Goal: Task Accomplishment & Management: Manage account settings

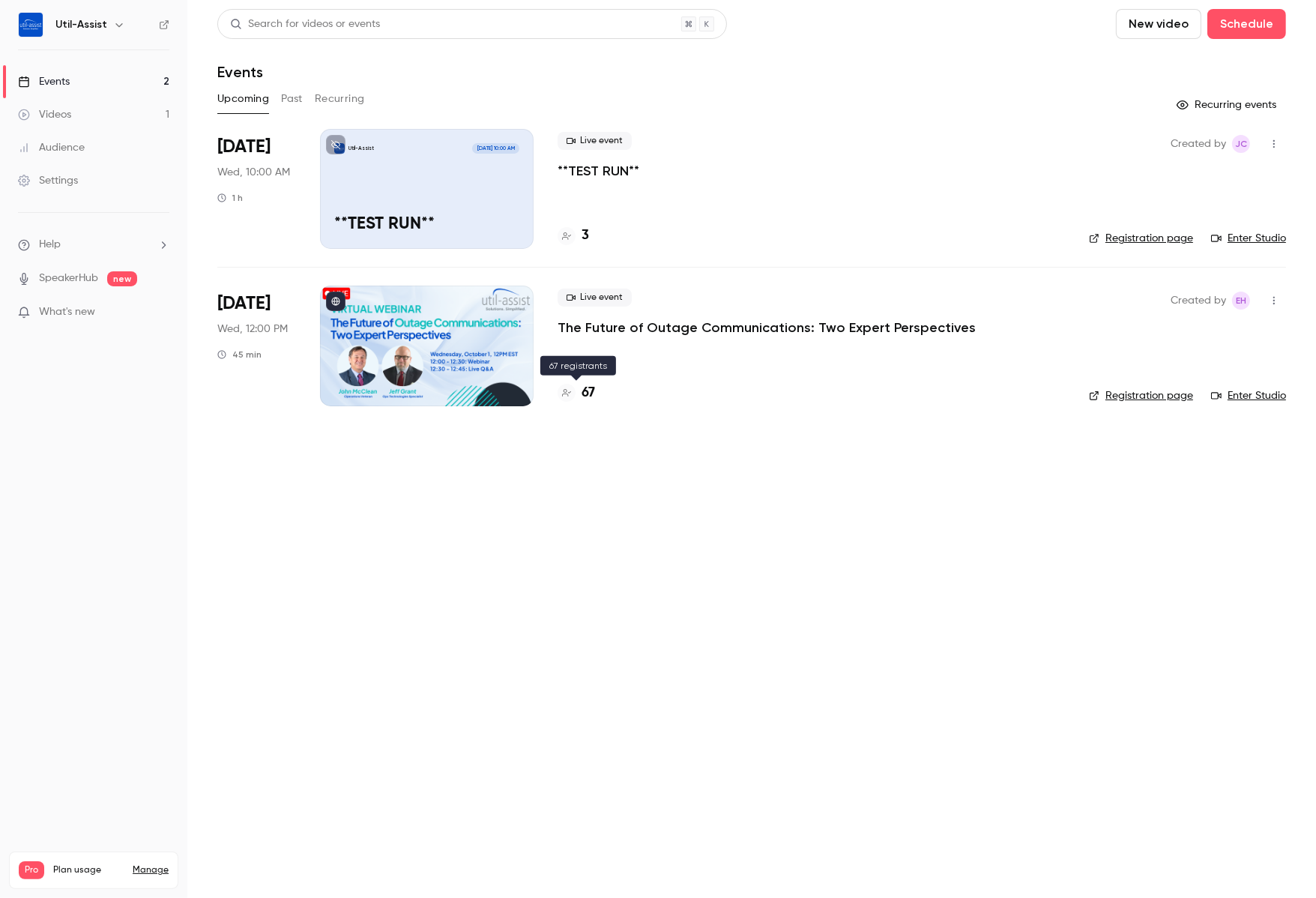
click at [582, 398] on h4 "67" at bounding box center [588, 393] width 13 height 20
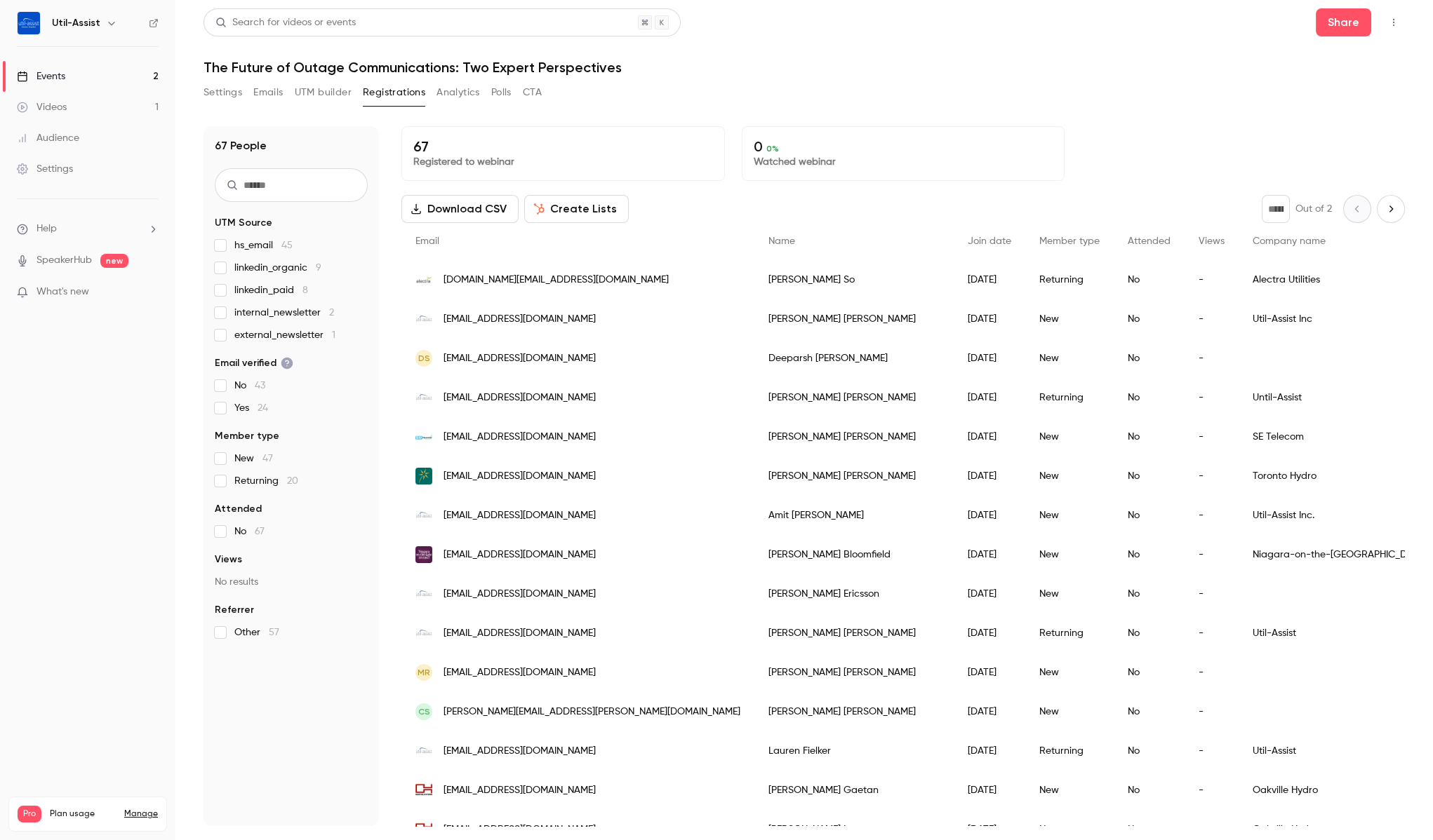
click at [231, 93] on button "Settings" at bounding box center [222, 92] width 39 height 22
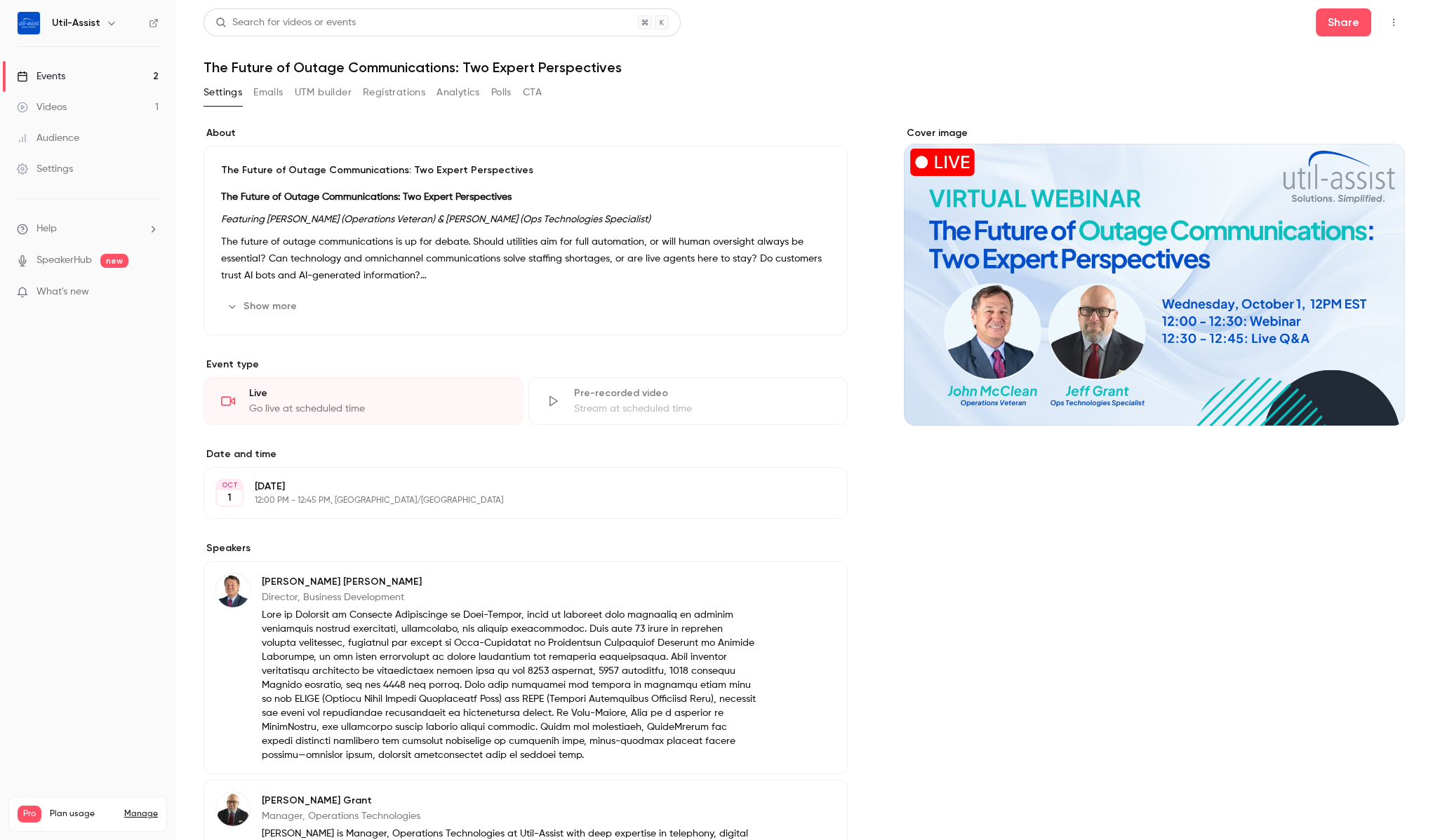
click at [81, 77] on link "Events 2" at bounding box center [87, 77] width 175 height 31
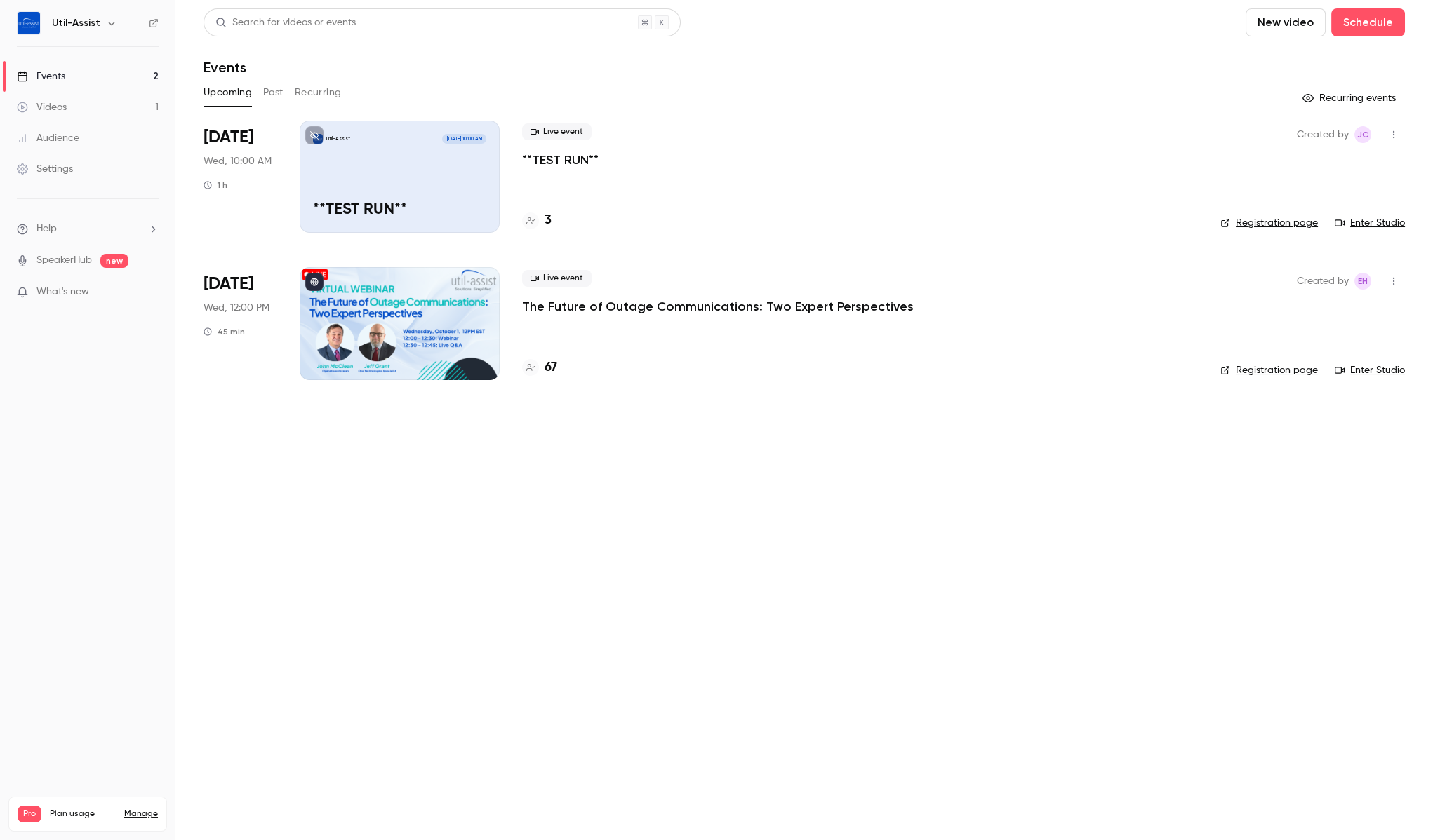
click at [1231, 368] on link "Enter Studio" at bounding box center [1369, 370] width 70 height 14
click at [615, 428] on main "Search for videos or events New video Schedule Events Upcoming Past Recurring R…" at bounding box center [804, 420] width 1258 height 840
click at [1231, 222] on link "Enter Studio" at bounding box center [1369, 223] width 70 height 14
click at [549, 216] on h4 "3" at bounding box center [548, 220] width 7 height 19
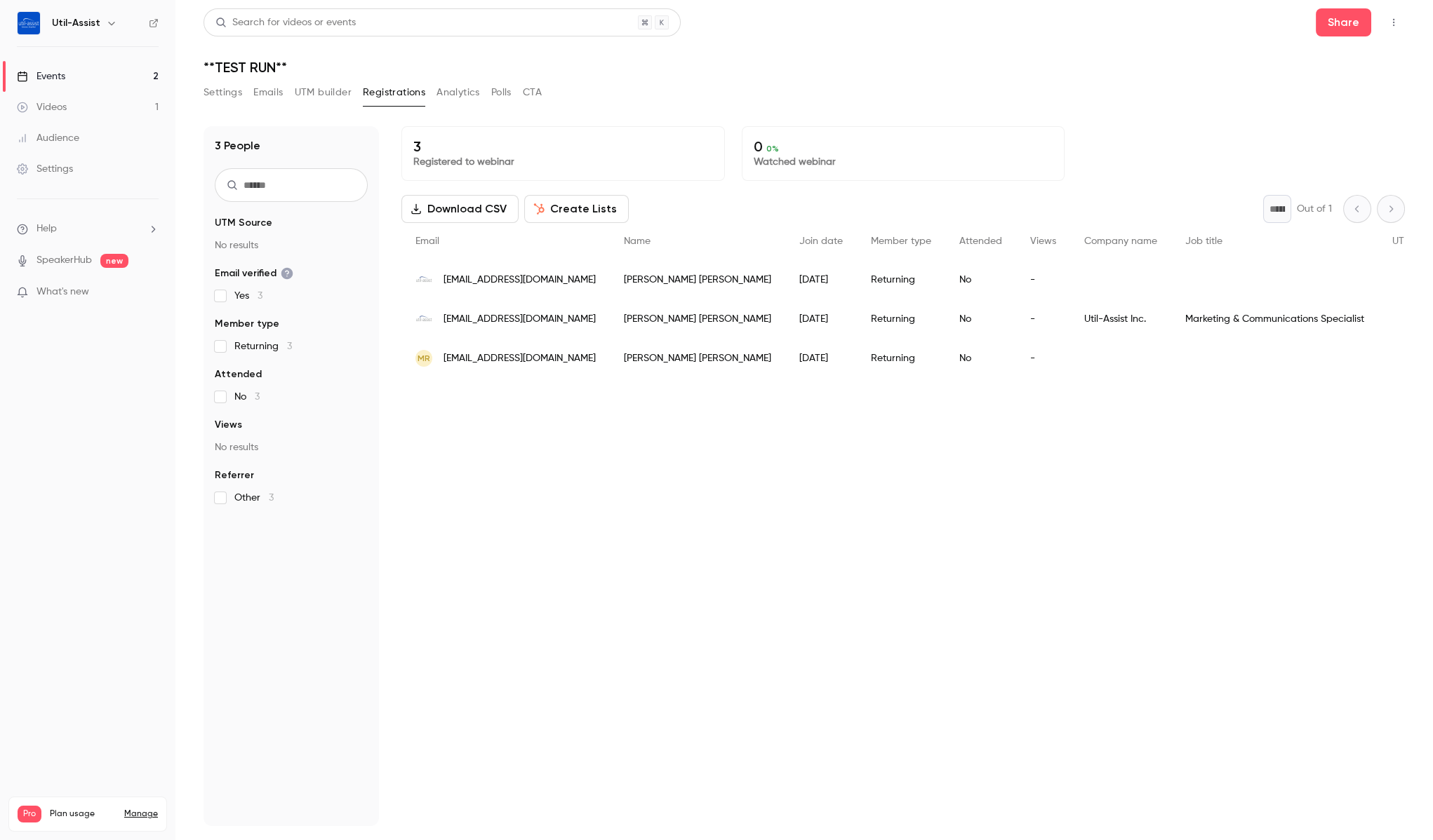
click at [49, 70] on div "Events" at bounding box center [40, 76] width 49 height 14
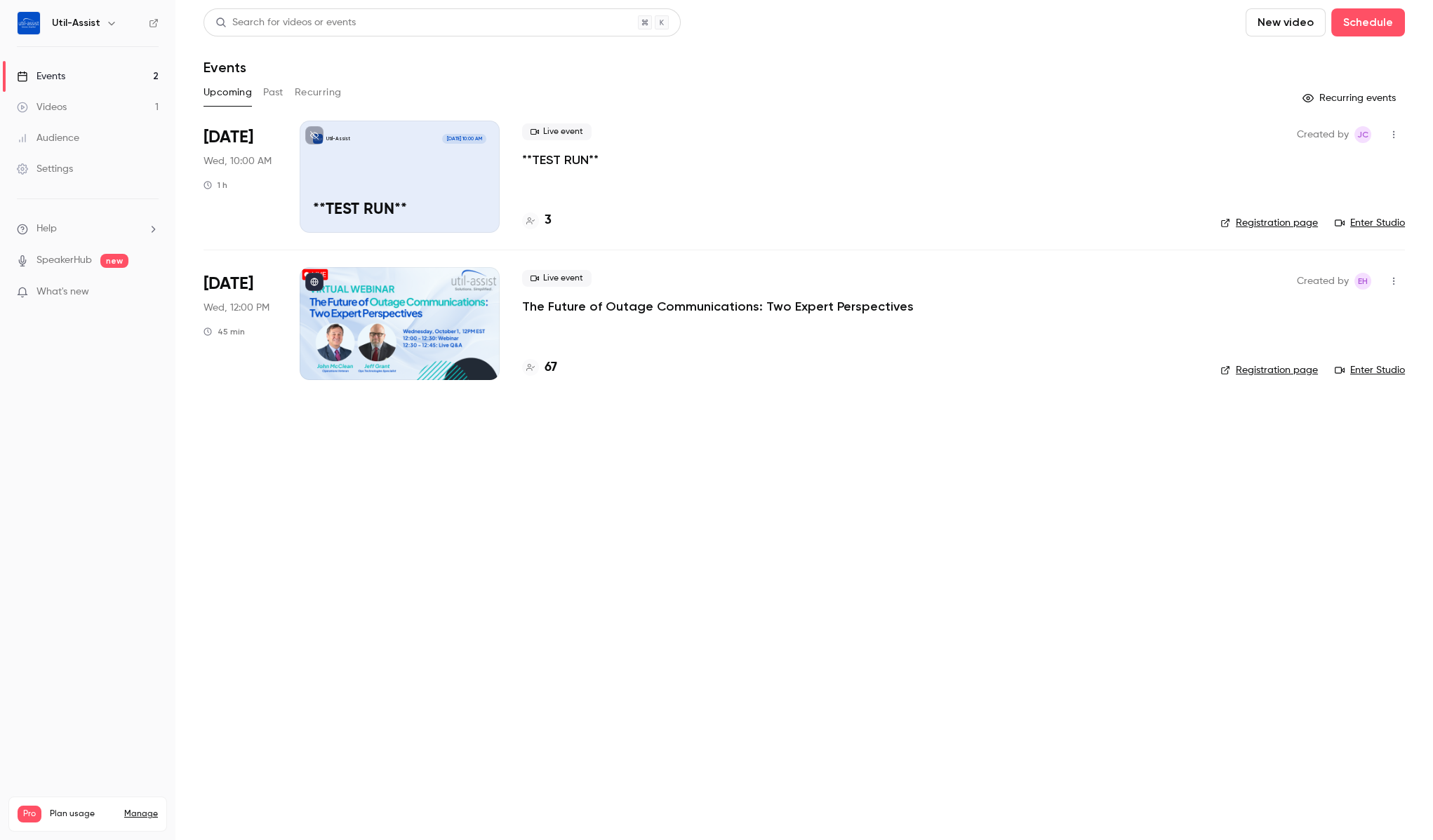
click at [551, 369] on h4 "67" at bounding box center [551, 368] width 12 height 19
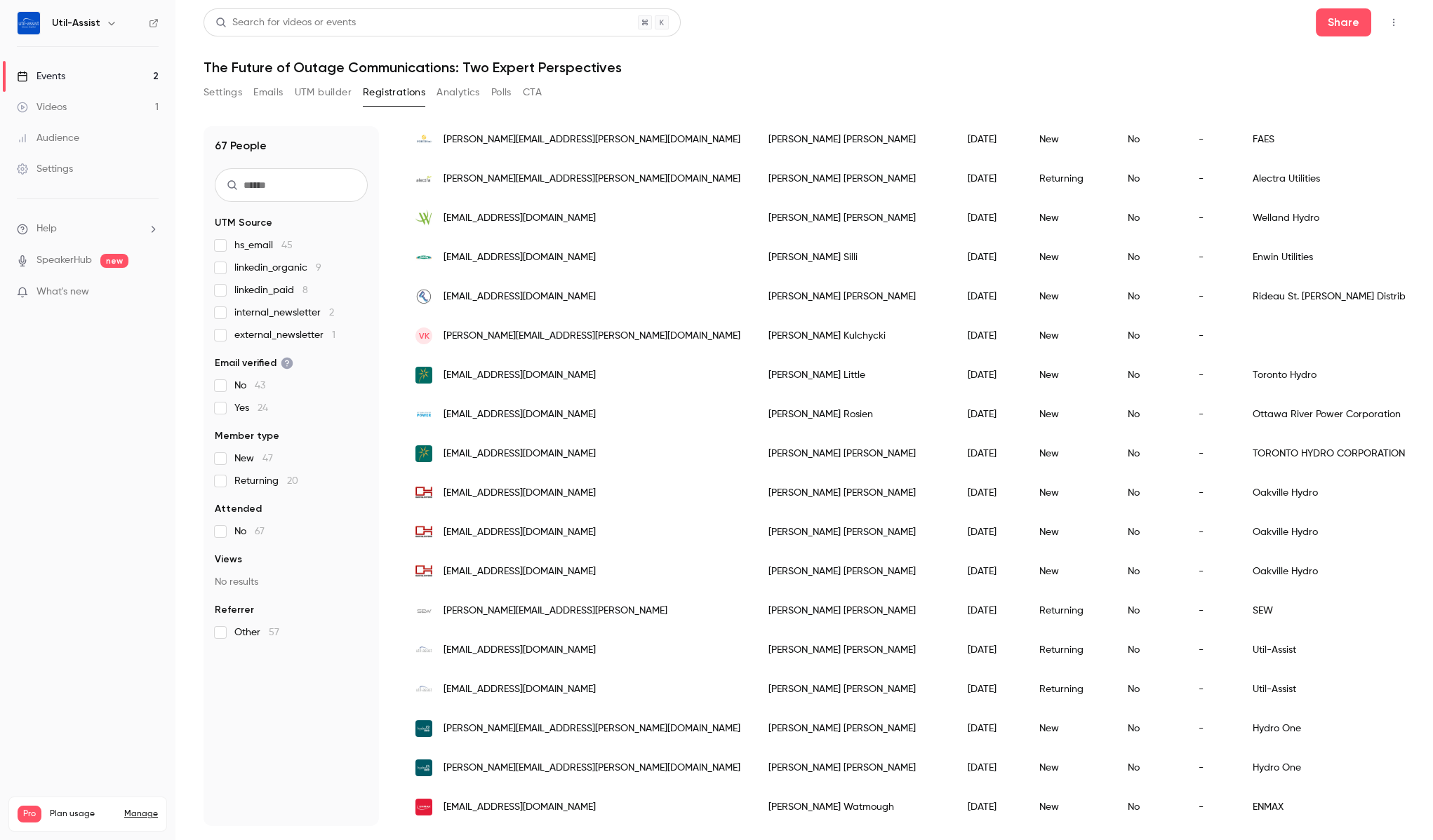
scroll to position [912, 0]
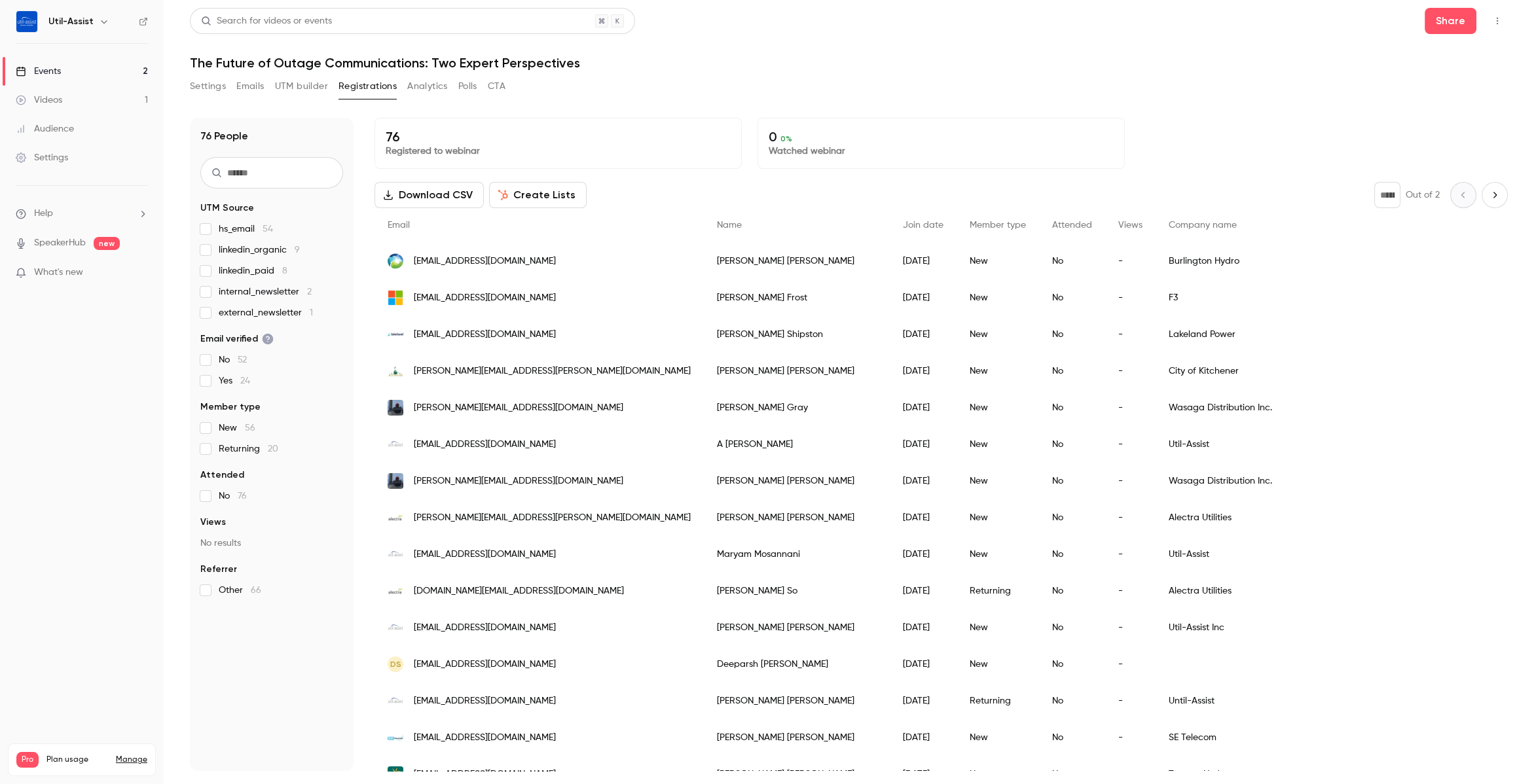
click at [629, 77] on div "Settings Emails UTM builder Registrations Analytics Polls CTA" at bounding box center [849, 89] width 1318 height 26
click at [926, 97] on div "Settings Emails UTM builder Registrations Analytics Polls CTA" at bounding box center [849, 89] width 1318 height 26
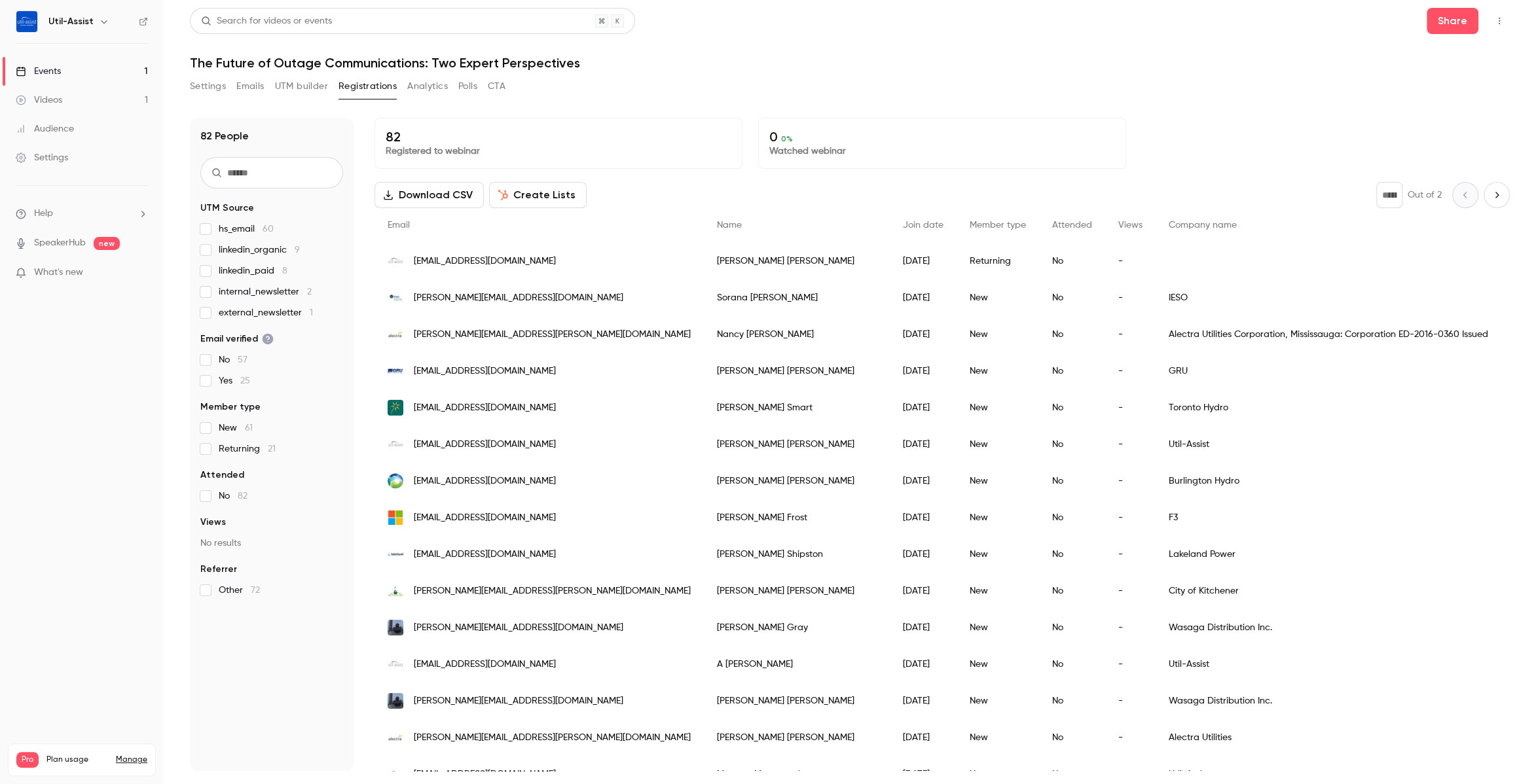
click at [886, 69] on h1 "The Future of Outage Communications: Two Expert Perspectives" at bounding box center [849, 63] width 1320 height 15
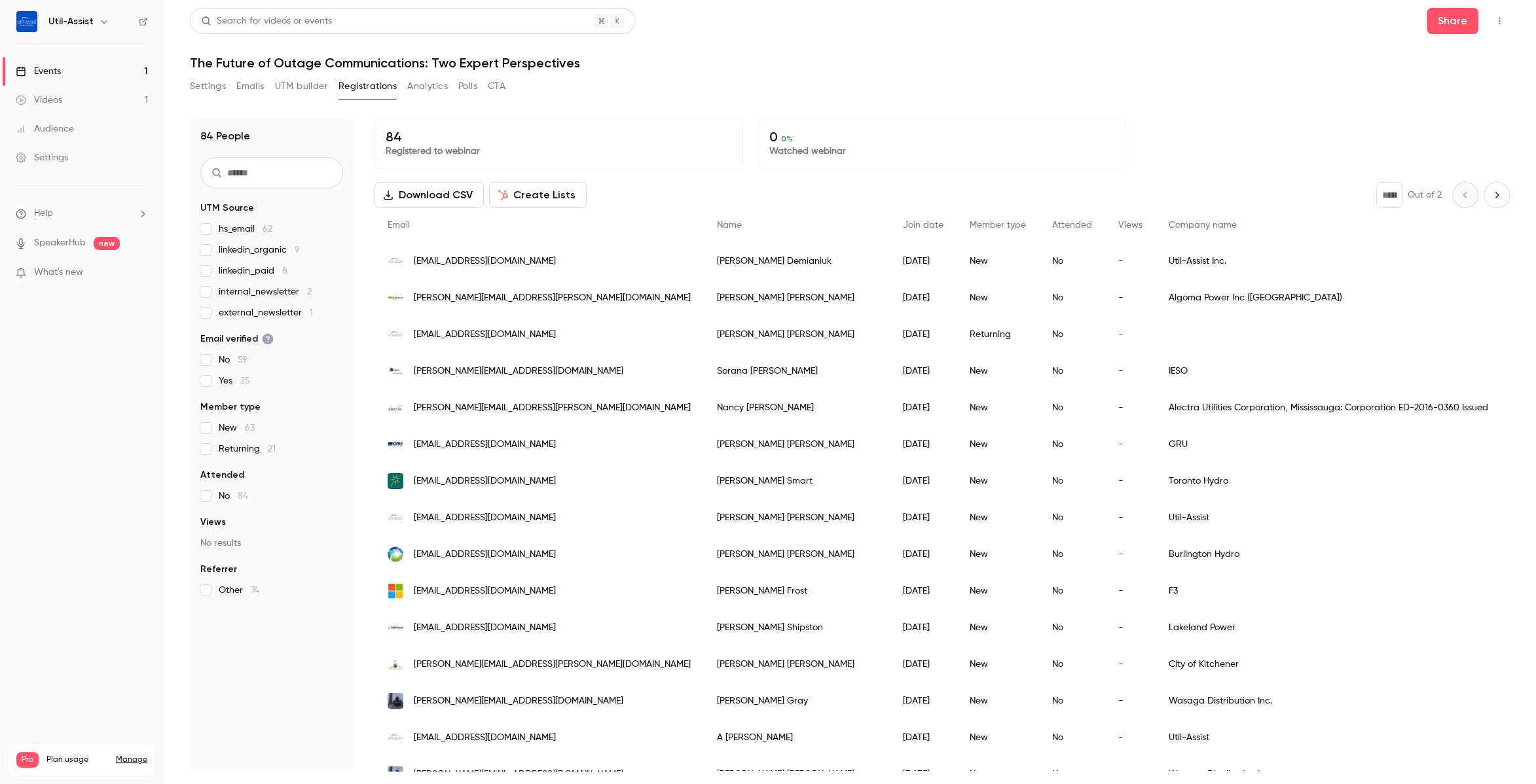
click at [68, 66] on link "Events 1" at bounding box center [81, 71] width 164 height 29
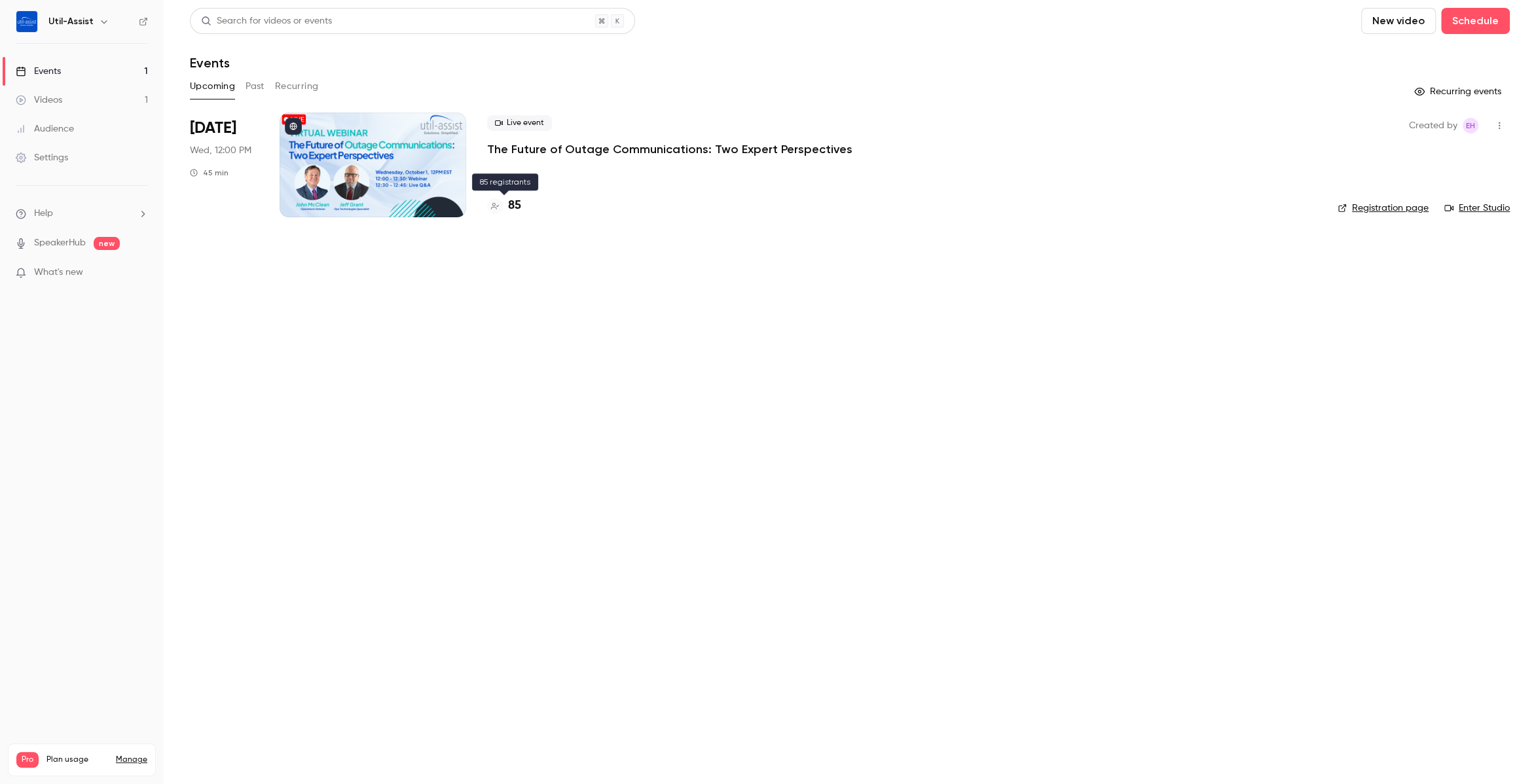
click at [516, 210] on h4 "85" at bounding box center [515, 206] width 13 height 18
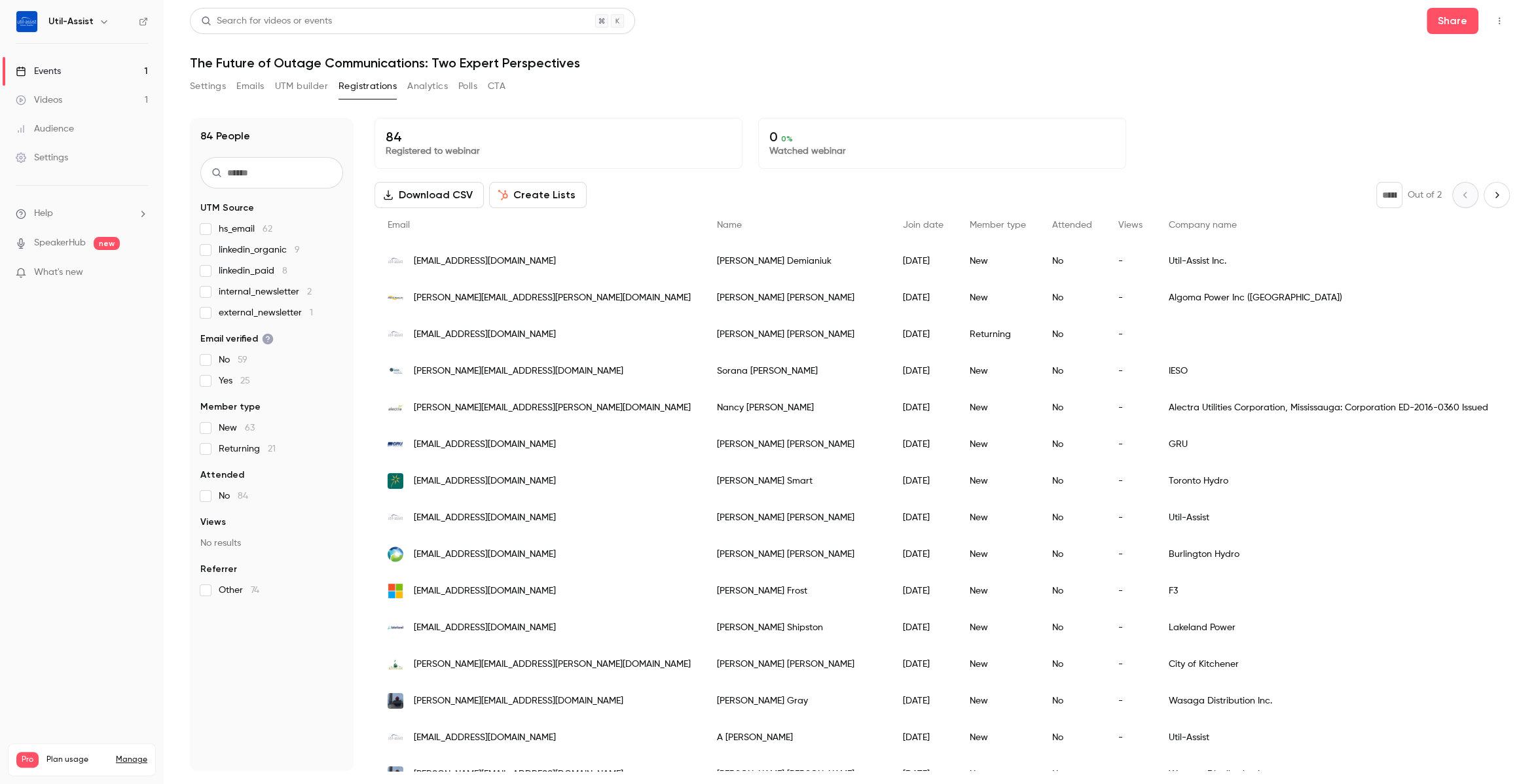
click at [51, 65] on div "Events" at bounding box center [38, 71] width 45 height 13
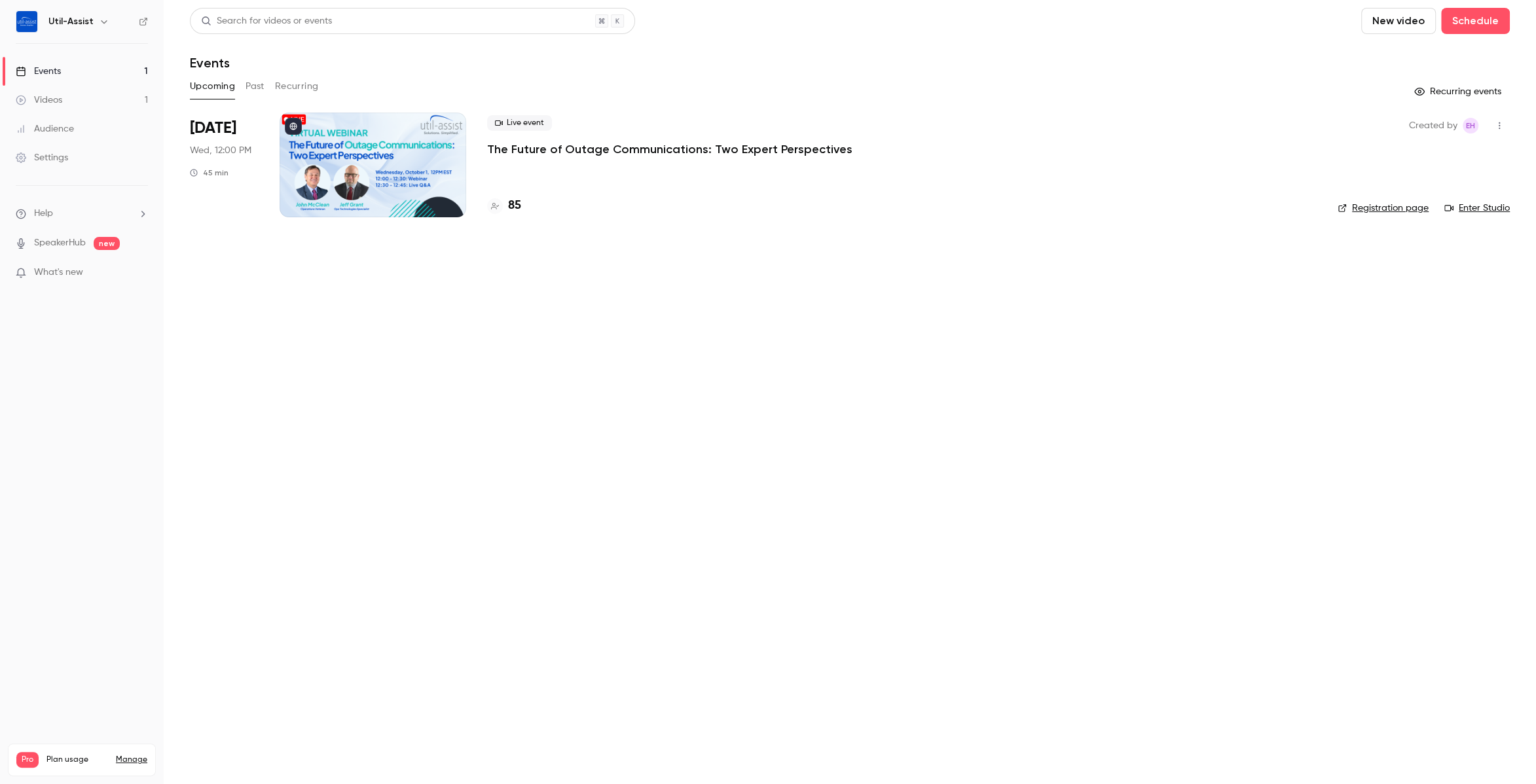
click at [1476, 204] on link "Enter Studio" at bounding box center [1477, 208] width 65 height 13
click at [515, 205] on h4 "85" at bounding box center [515, 206] width 13 height 18
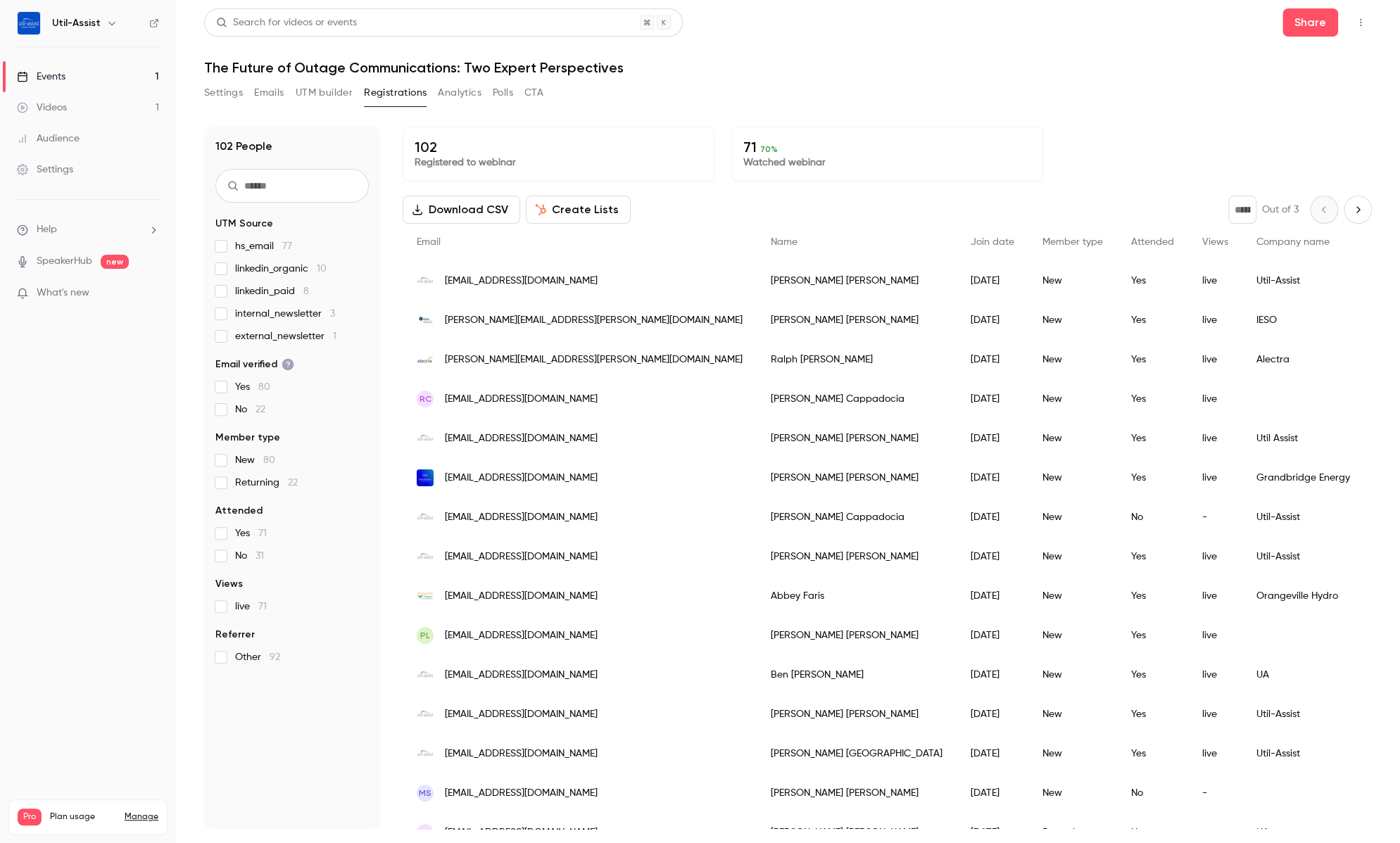
click at [1352, 202] on button "Next page" at bounding box center [1357, 210] width 28 height 28
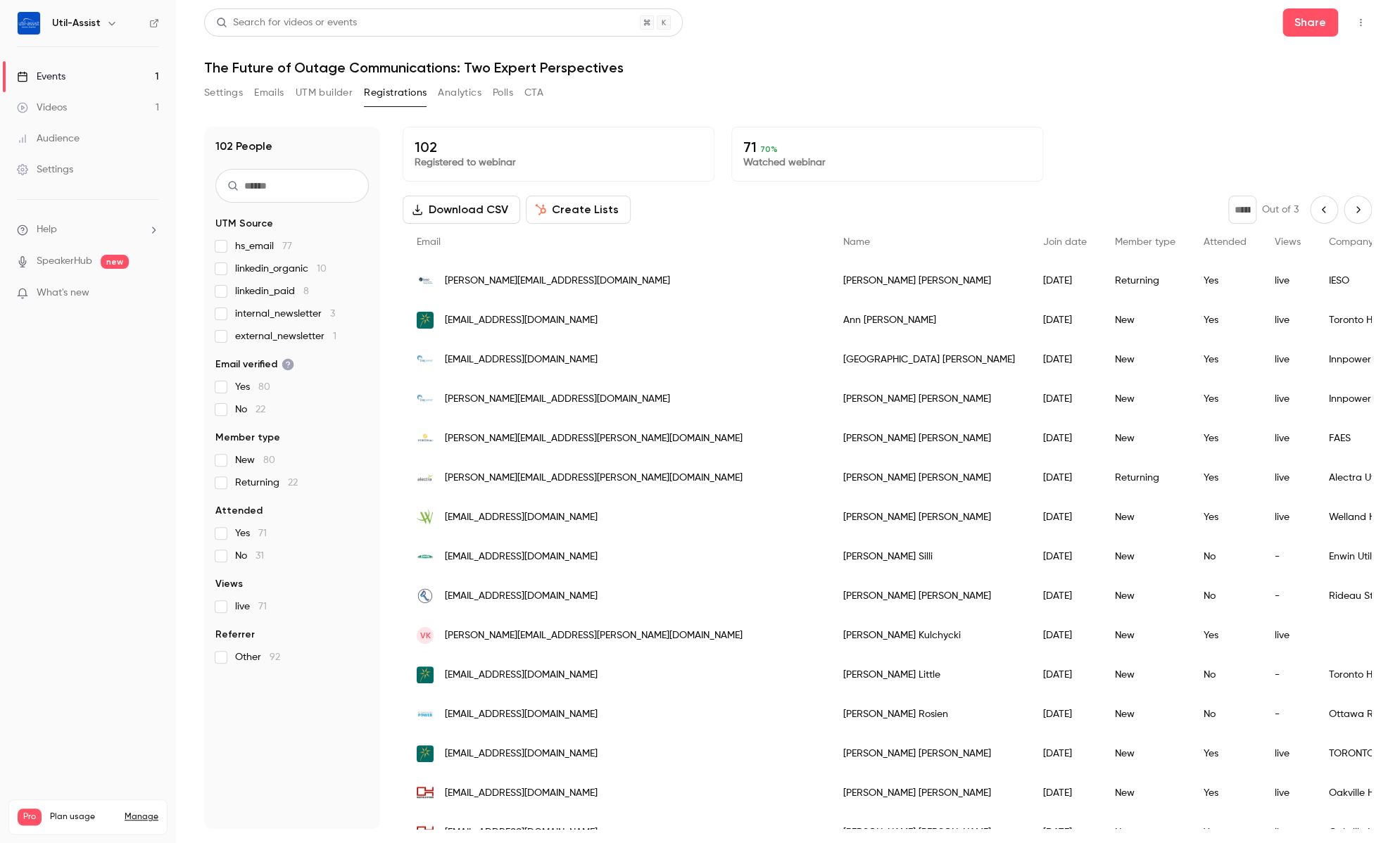
drag, startPoint x: 1343, startPoint y: 205, endPoint x: 1156, endPoint y: 212, distance: 187.1
click at [1350, 205] on icon "Next page" at bounding box center [1357, 210] width 16 height 12
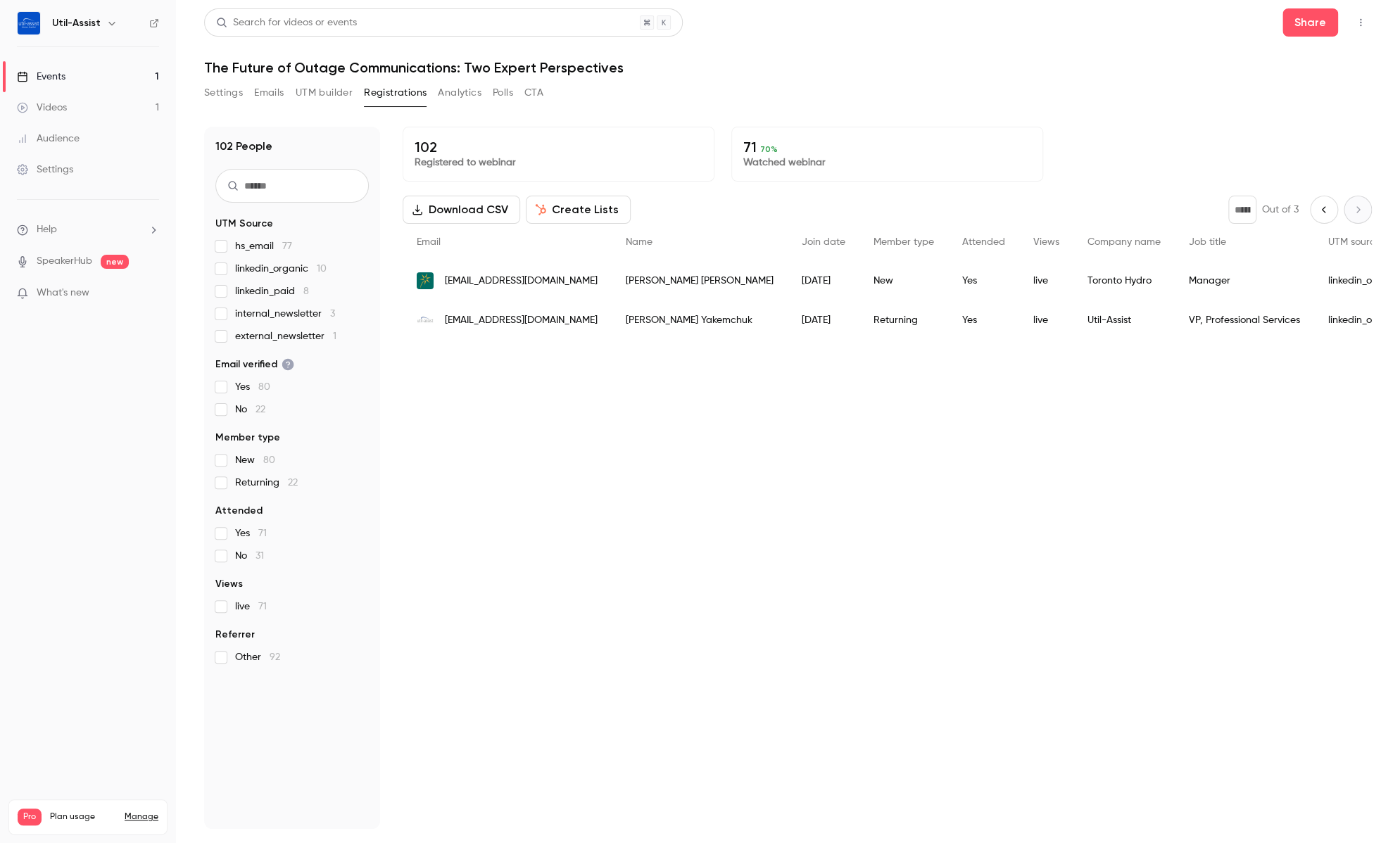
click at [1319, 212] on icon "Previous page" at bounding box center [1323, 210] width 16 height 12
type input "*"
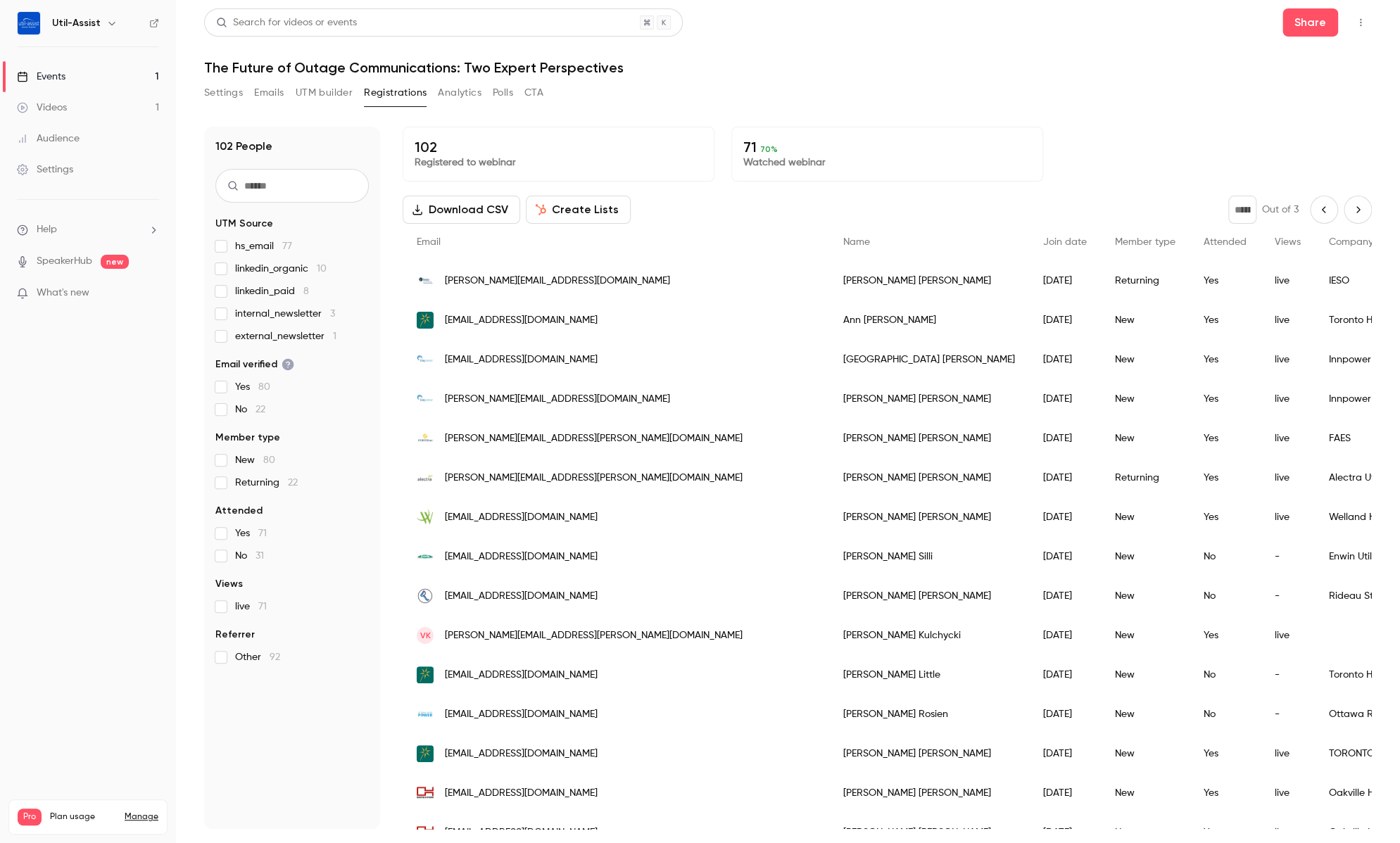
click at [833, 63] on h1 "The Future of Outage Communications: Two Expert Perspectives" at bounding box center [788, 68] width 1167 height 17
